Goal: Information Seeking & Learning: Learn about a topic

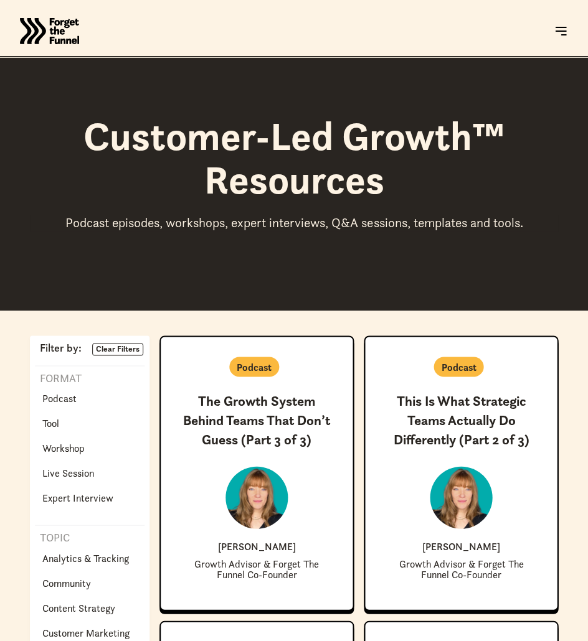
scroll to position [235, 0]
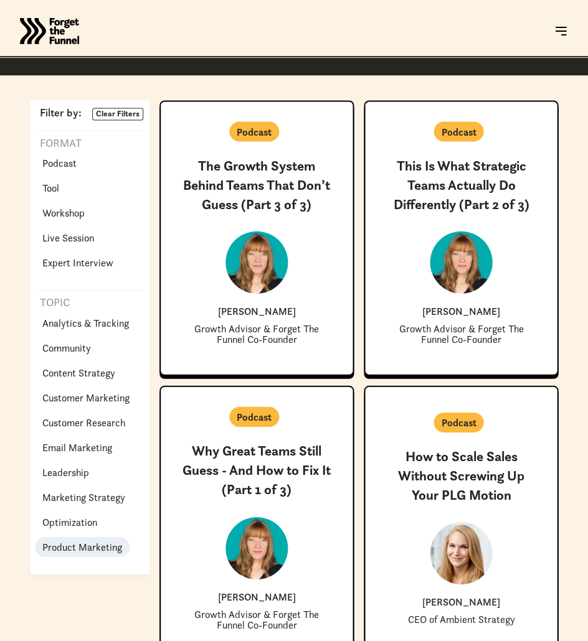
click at [67, 542] on p "Product Marketing" at bounding box center [82, 546] width 80 height 15
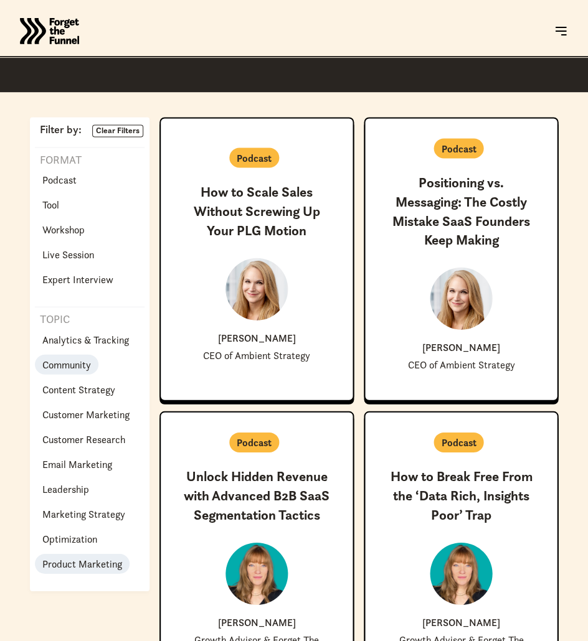
scroll to position [220, 0]
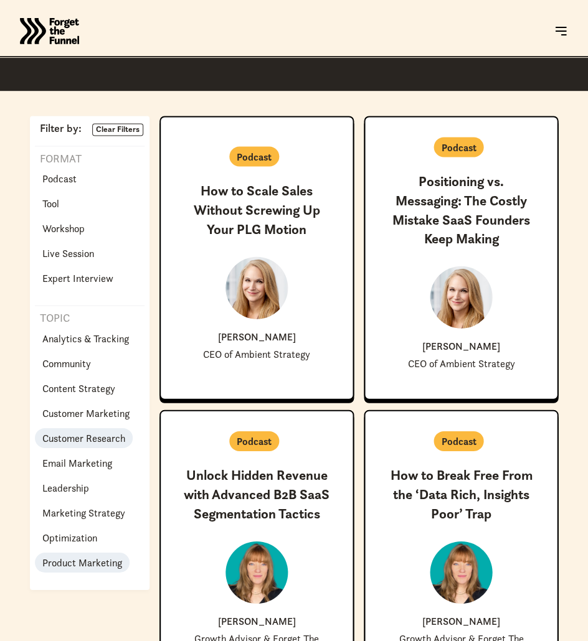
click at [75, 440] on p "Customer Research" at bounding box center [83, 437] width 83 height 15
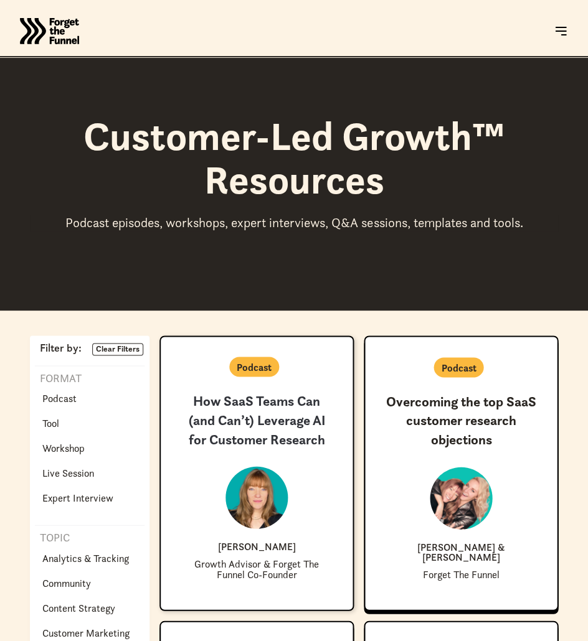
click at [301, 416] on h3 "How SaaS Teams Can (and Can’t) Leverage AI for Customer Research" at bounding box center [257, 419] width 152 height 57
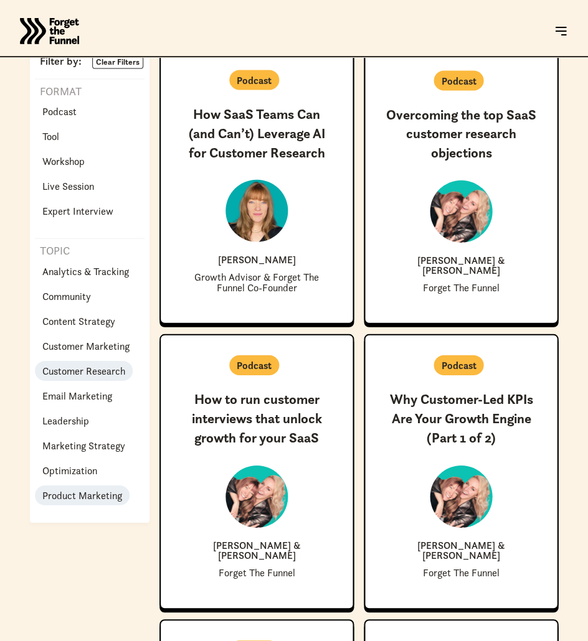
scroll to position [288, 0]
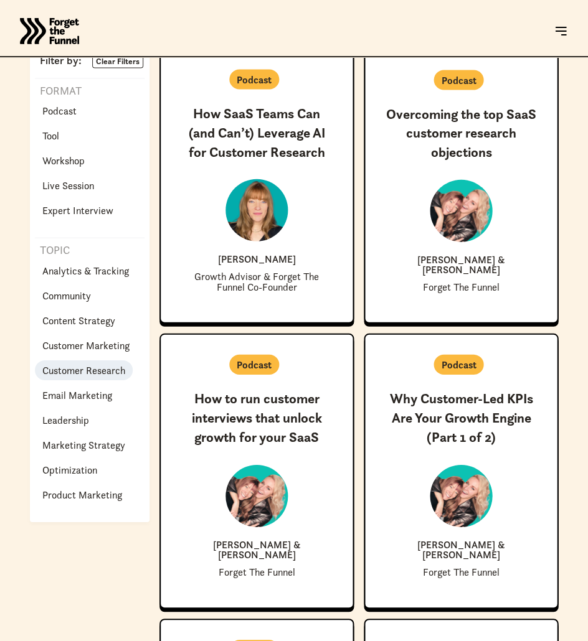
click at [80, 366] on p "Customer Research" at bounding box center [83, 369] width 83 height 15
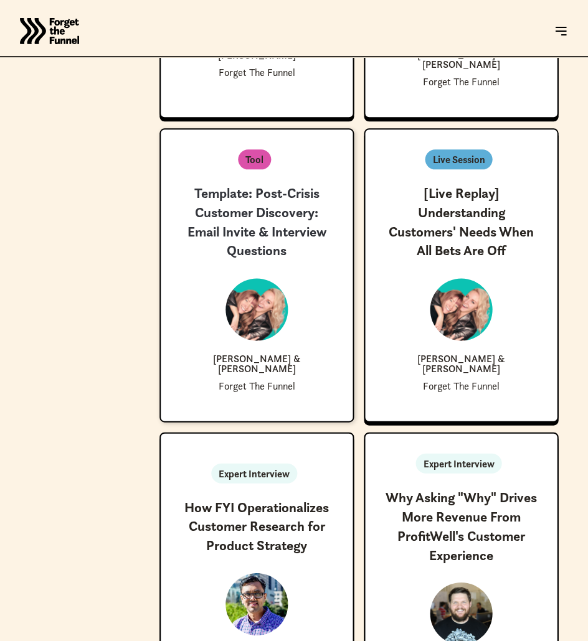
scroll to position [2288, 0]
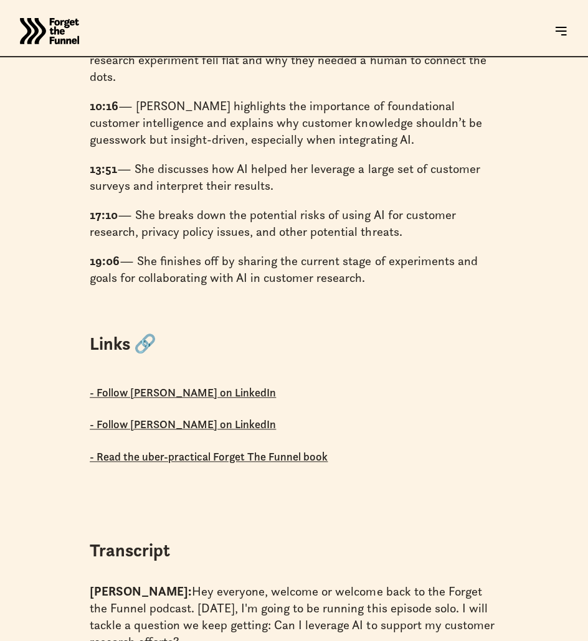
scroll to position [1285, 0]
